Goal: Task Accomplishment & Management: Manage account settings

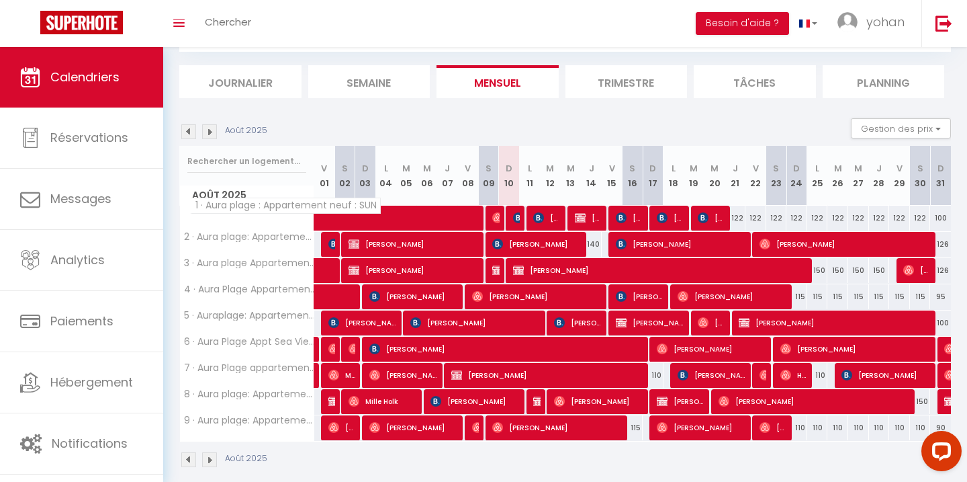
scroll to position [137, 0]
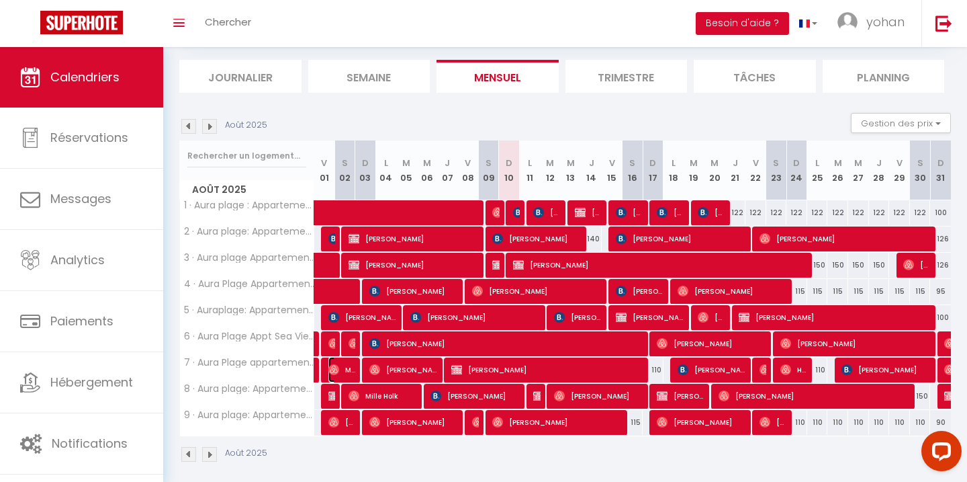
click at [344, 368] on span "Marine [PERSON_NAME]" at bounding box center [342, 370] width 28 height 26
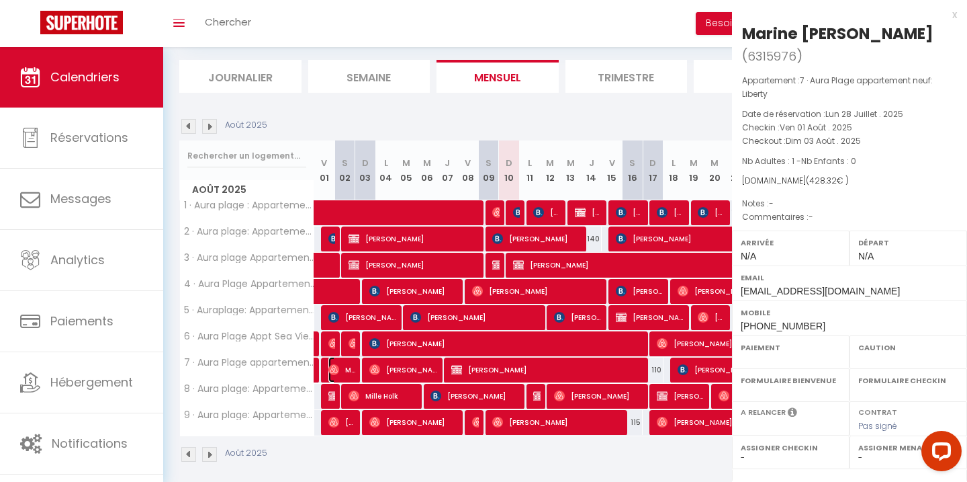
select select "OK"
select select "0"
select select "1"
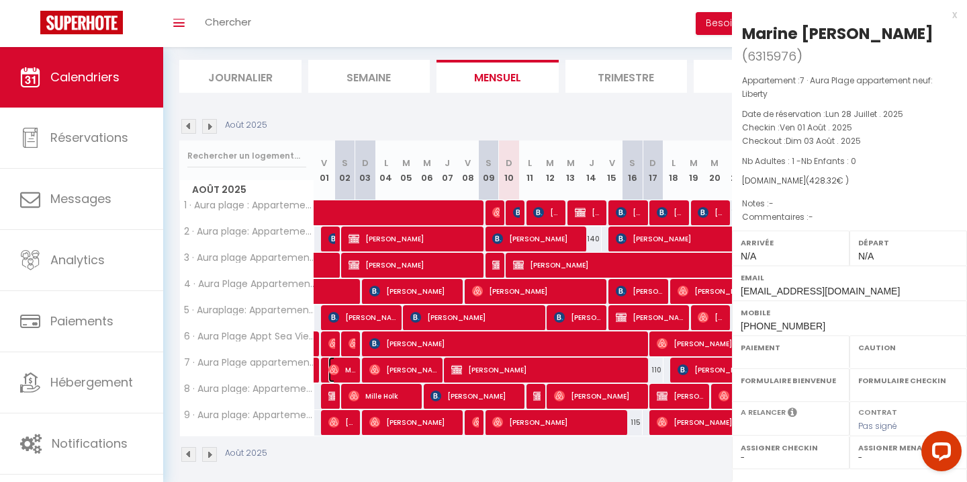
select select
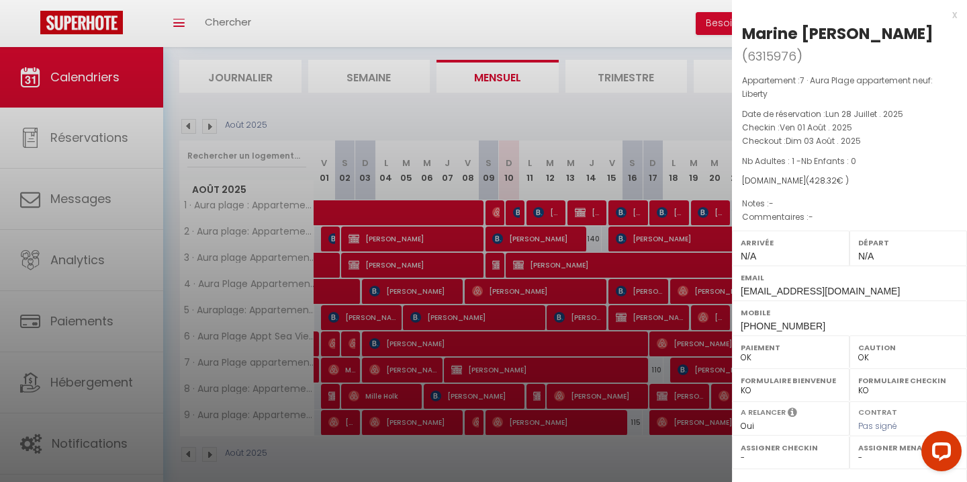
click at [456, 357] on div at bounding box center [483, 241] width 967 height 482
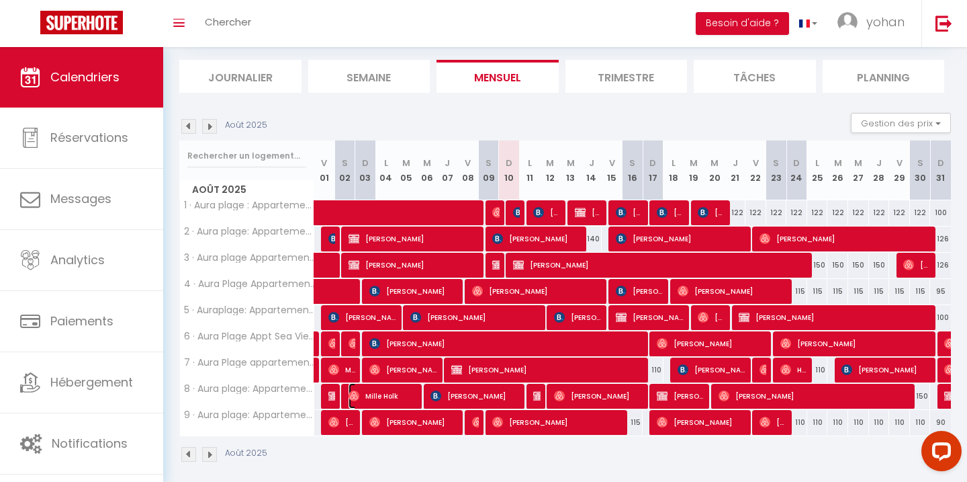
click at [374, 397] on span "Mille Holk" at bounding box center [383, 396] width 69 height 26
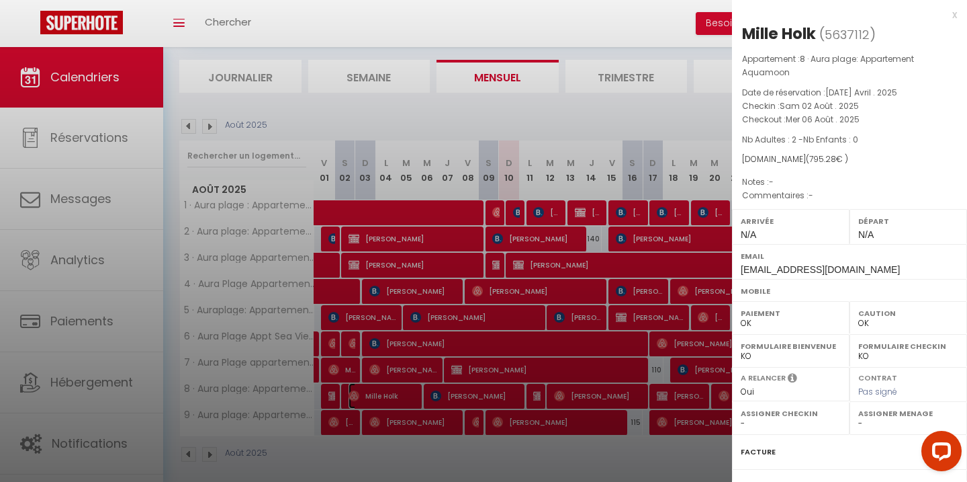
scroll to position [145, 0]
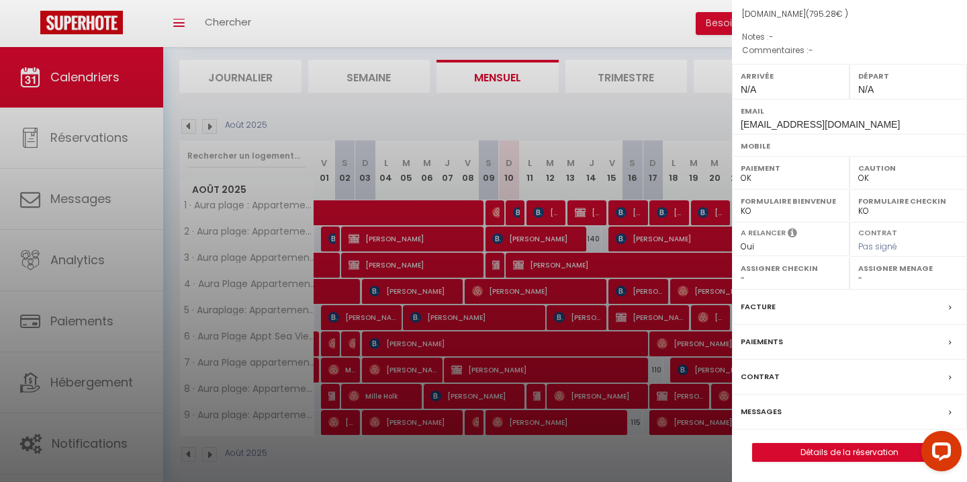
click at [758, 406] on label "Messages" at bounding box center [761, 411] width 41 height 14
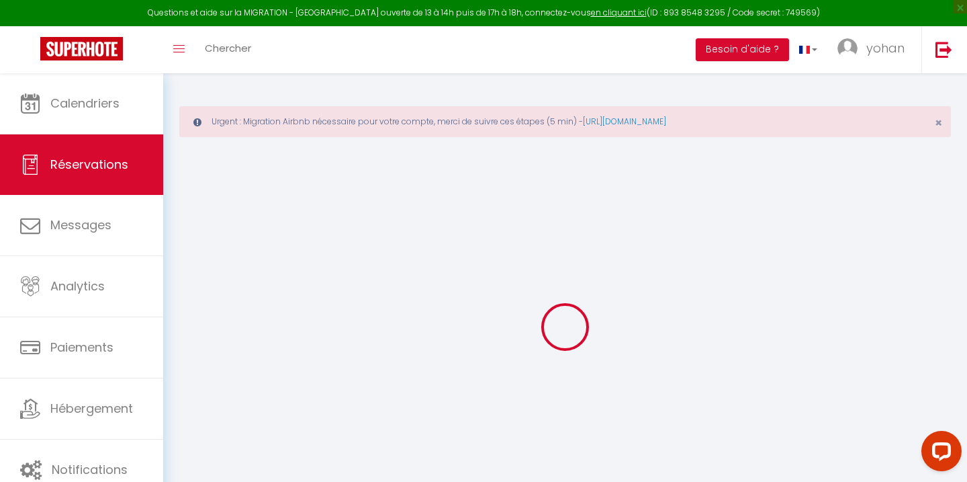
select select
checkbox input "false"
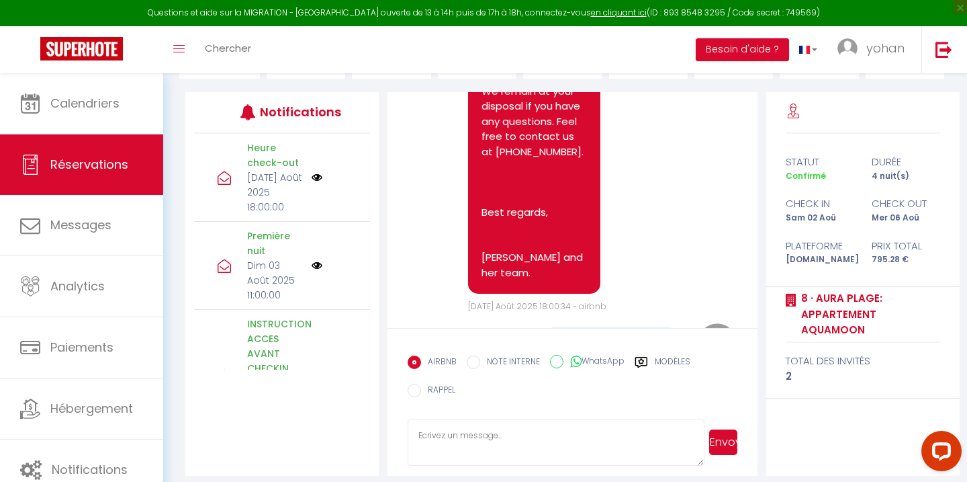
scroll to position [4617, 0]
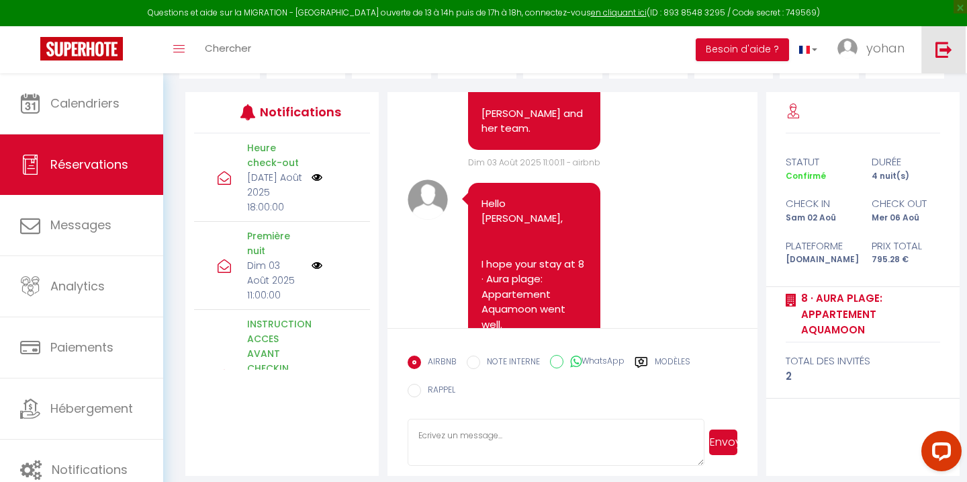
click at [933, 54] on link at bounding box center [943, 49] width 44 height 47
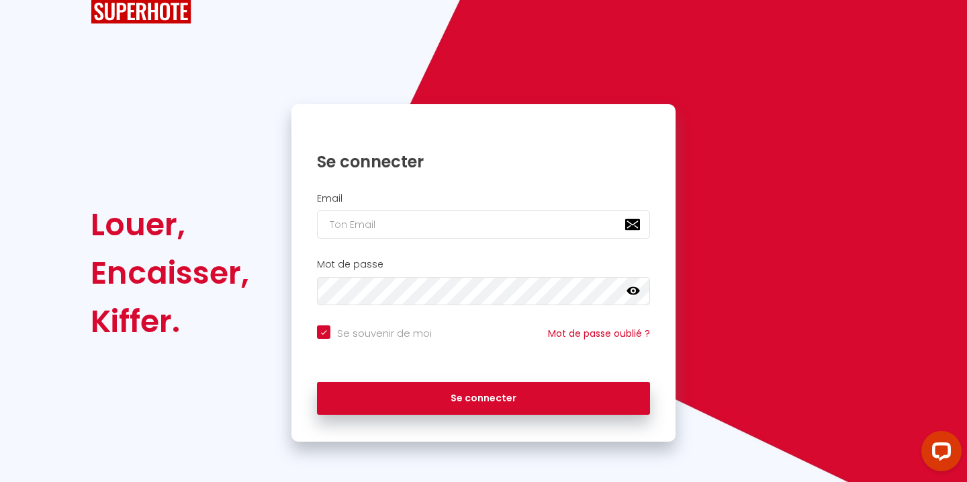
scroll to position [40, 0]
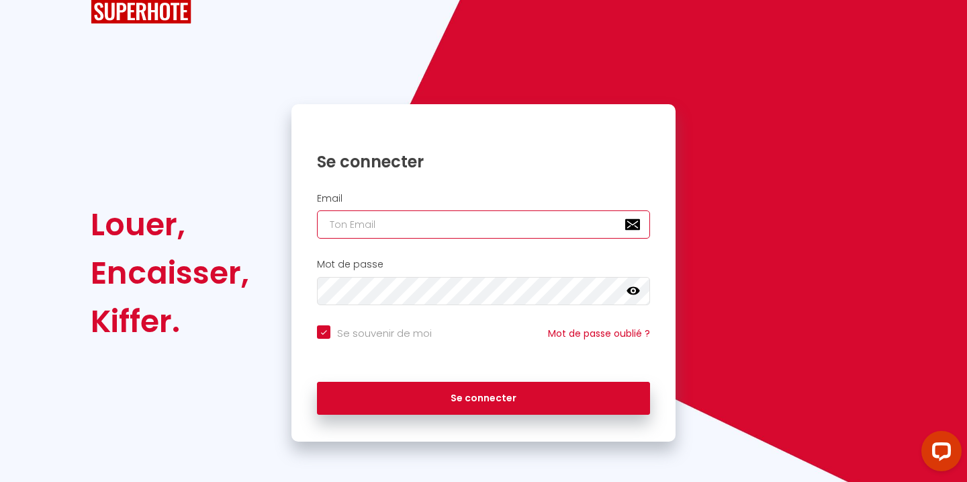
type input "[PERSON_NAME][EMAIL_ADDRESS][DOMAIN_NAME]"
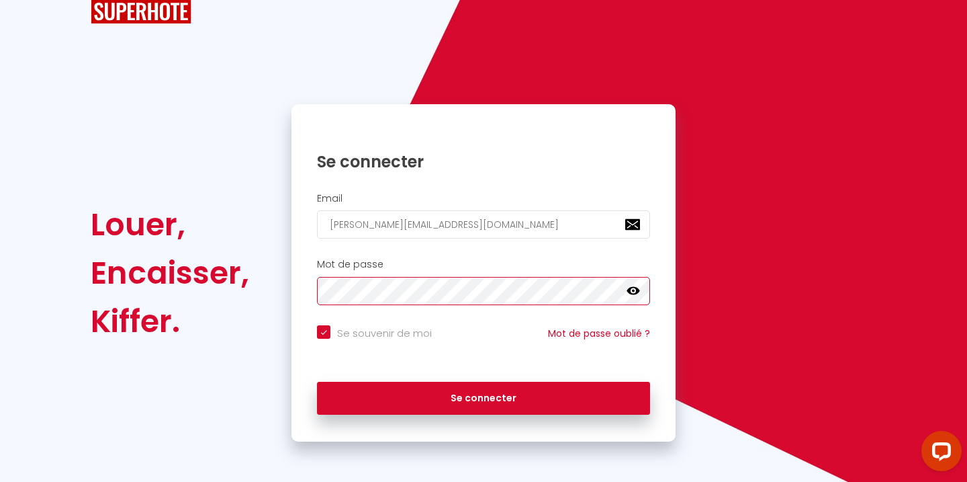
checkbox input "true"
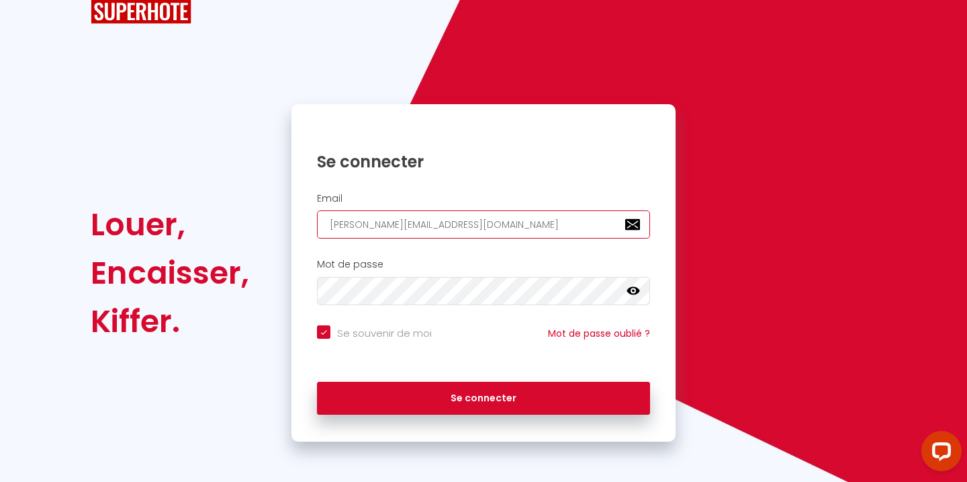
click at [392, 216] on input "[PERSON_NAME][EMAIL_ADDRESS][DOMAIN_NAME]" at bounding box center [483, 224] width 333 height 28
type input "c"
checkbox input "true"
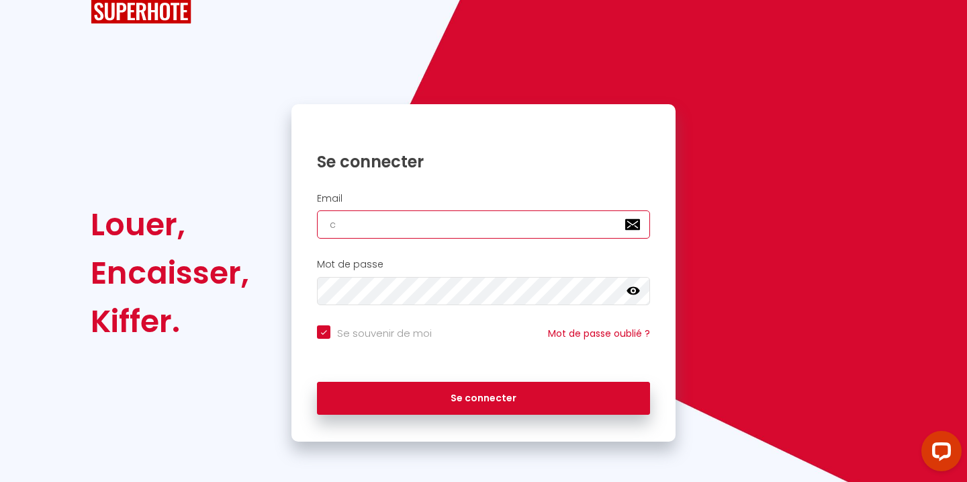
type input "[EMAIL_ADDRESS][DOMAIN_NAME]"
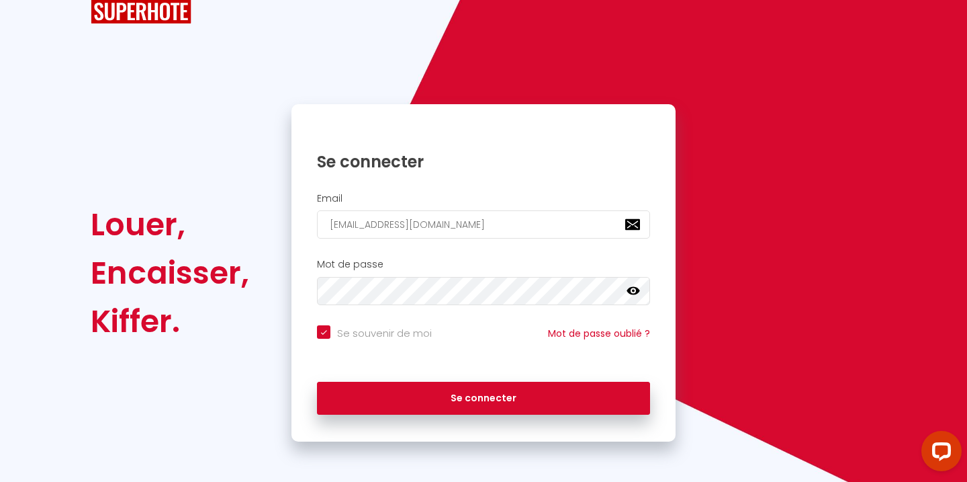
click at [490, 414] on div "Se connecter" at bounding box center [483, 398] width 384 height 60
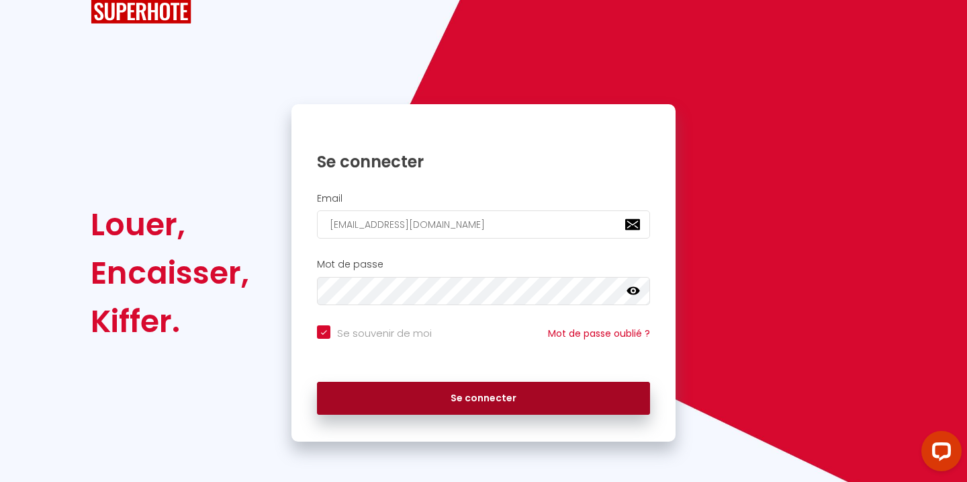
click at [490, 409] on button "Se connecter" at bounding box center [483, 398] width 333 height 34
checkbox input "true"
